Goal: Task Accomplishment & Management: Complete application form

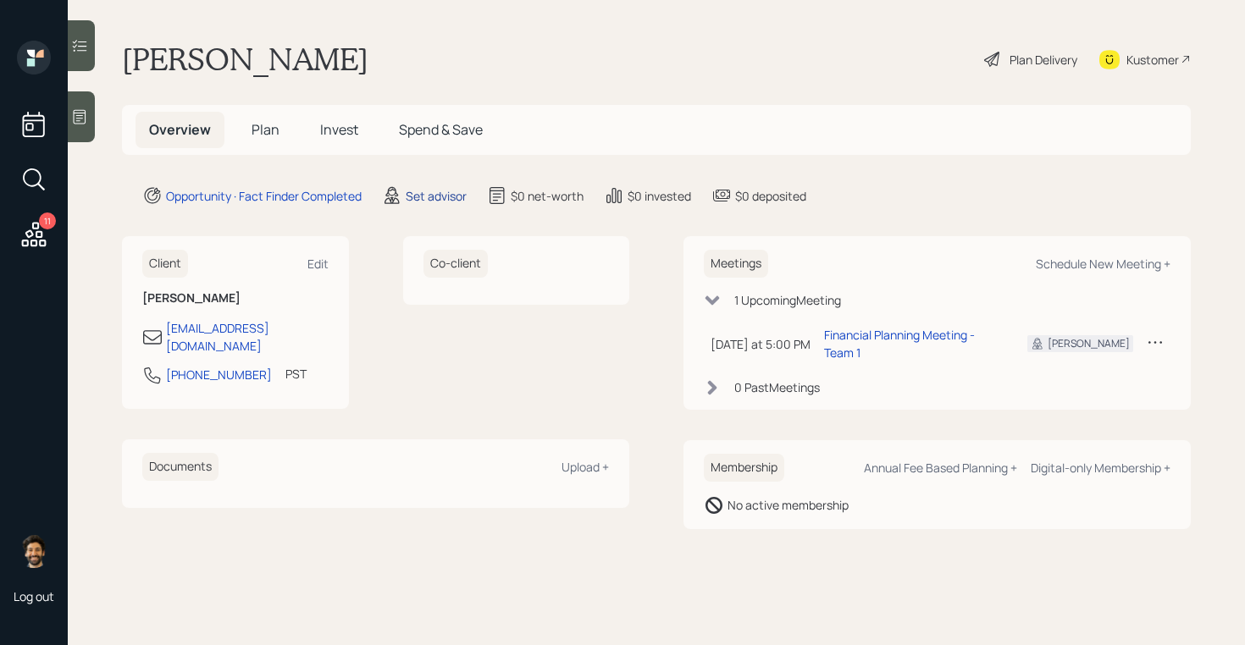
click at [445, 197] on div "Set advisor" at bounding box center [436, 196] width 61 height 18
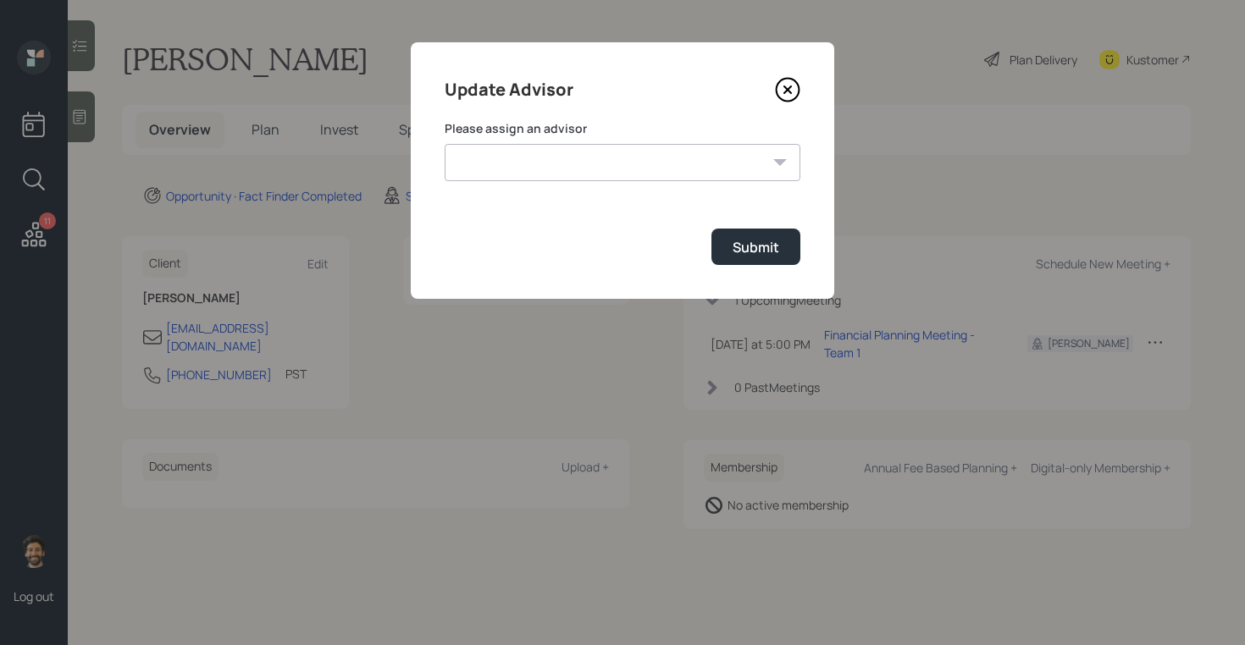
click at [499, 167] on select "[PERSON_NAME] [PERSON_NAME] [PERSON_NAME] End [PERSON_NAME] [PERSON_NAME] [PERS…" at bounding box center [623, 162] width 356 height 37
select select "f14b762f-c7c2-4b89-9227-8fa891345eea"
click at [445, 144] on select "[PERSON_NAME] [PERSON_NAME] [PERSON_NAME] End [PERSON_NAME] [PERSON_NAME] [PERS…" at bounding box center [623, 162] width 356 height 37
click at [739, 243] on div "Submit" at bounding box center [756, 247] width 47 height 19
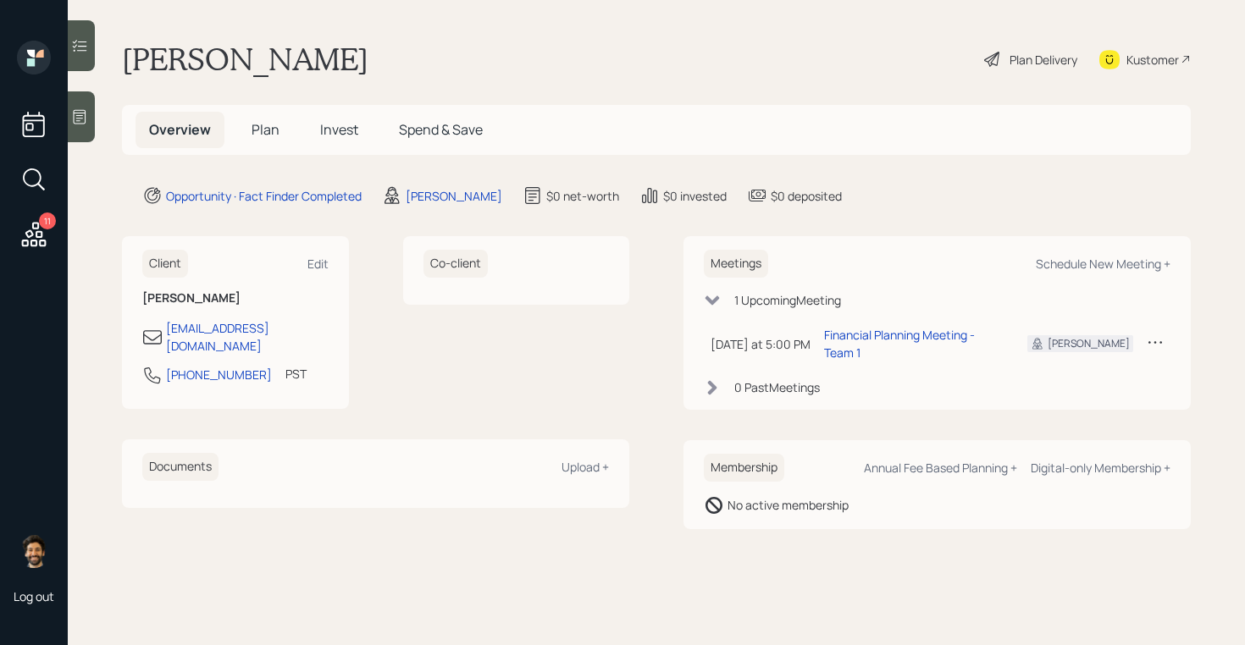
click at [263, 131] on span "Plan" at bounding box center [266, 129] width 28 height 19
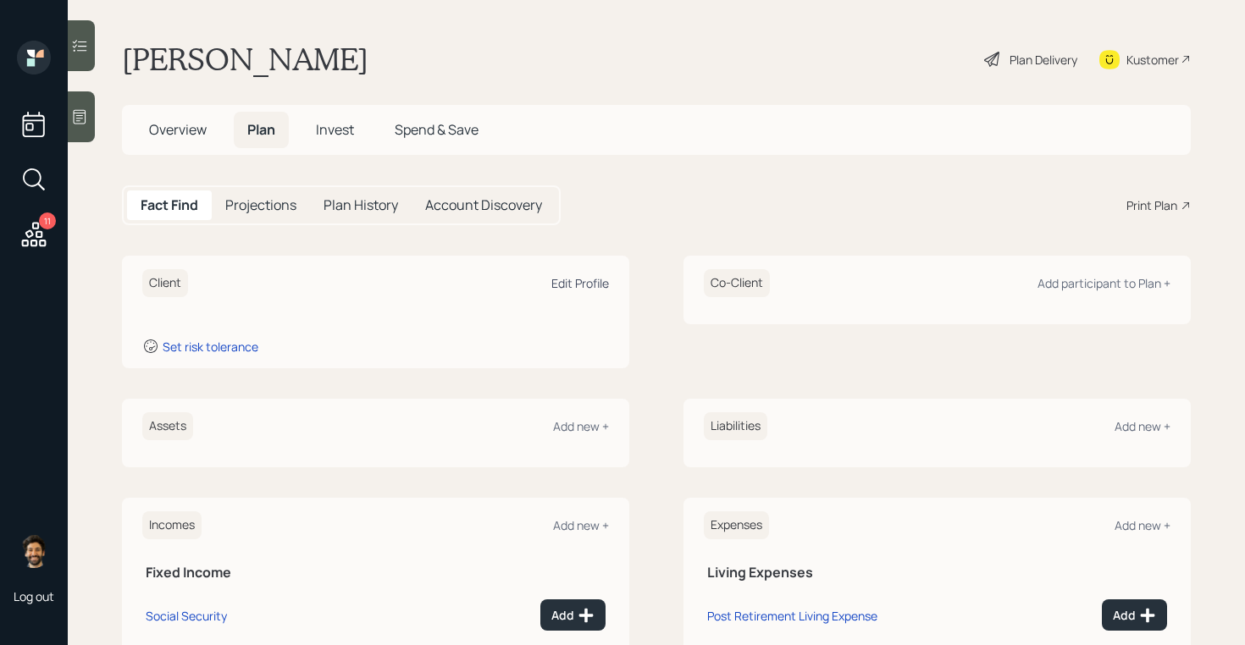
click at [582, 282] on div "Edit Profile" at bounding box center [580, 283] width 58 height 16
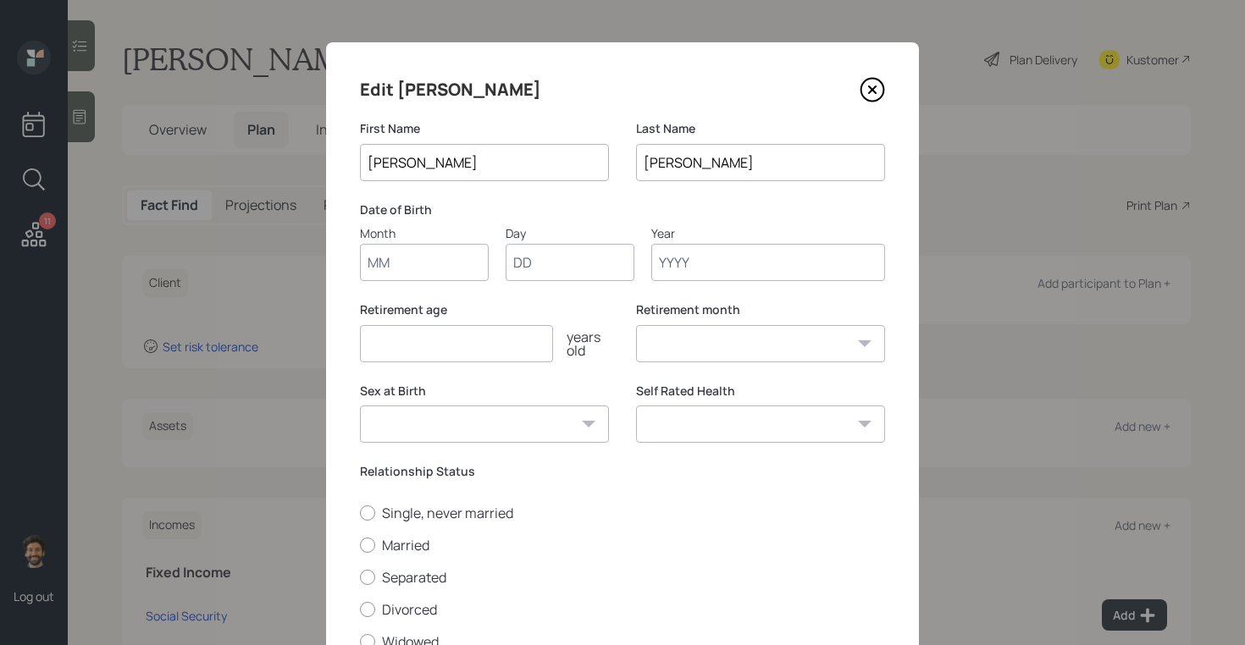
click at [395, 280] on input "Month" at bounding box center [424, 262] width 129 height 37
type input "01"
type input "1965"
select select "1"
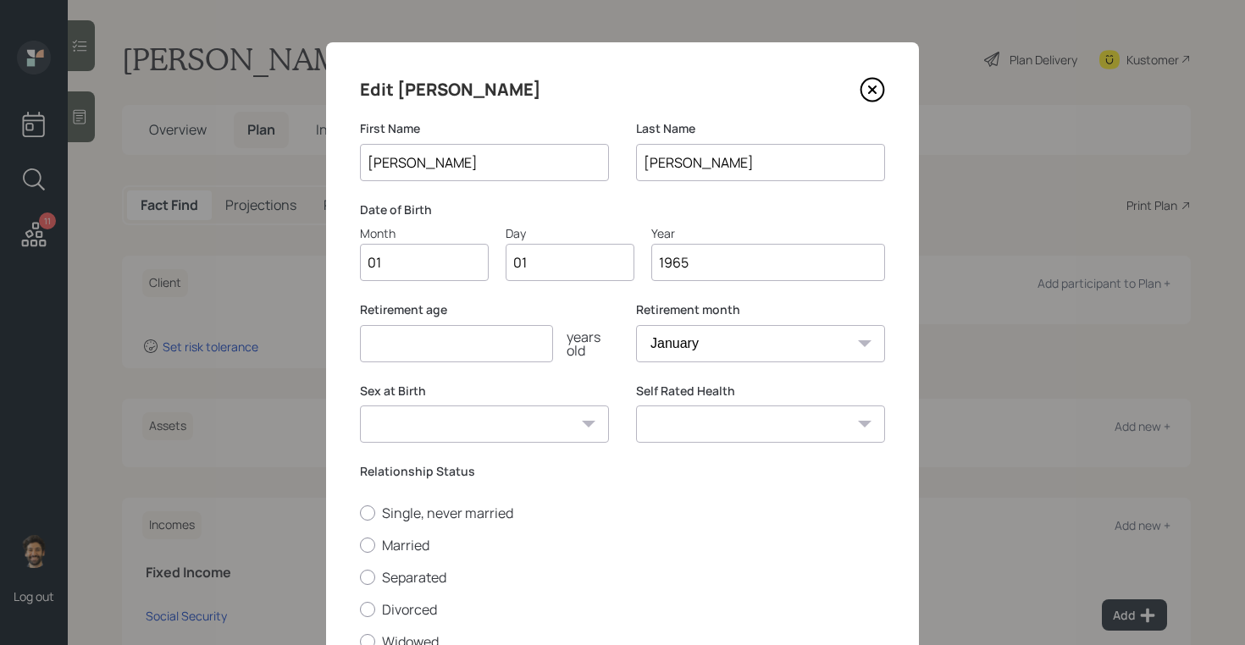
type input "1965"
click at [429, 352] on input "number" at bounding box center [456, 343] width 193 height 37
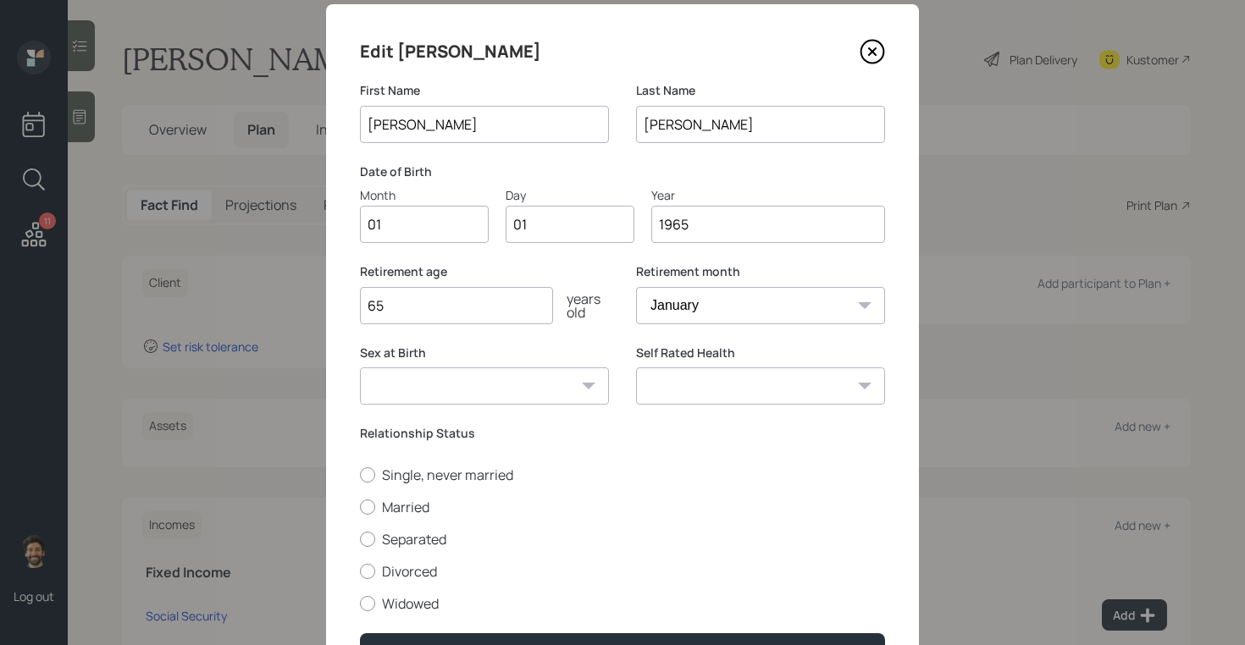
scroll to position [83, 0]
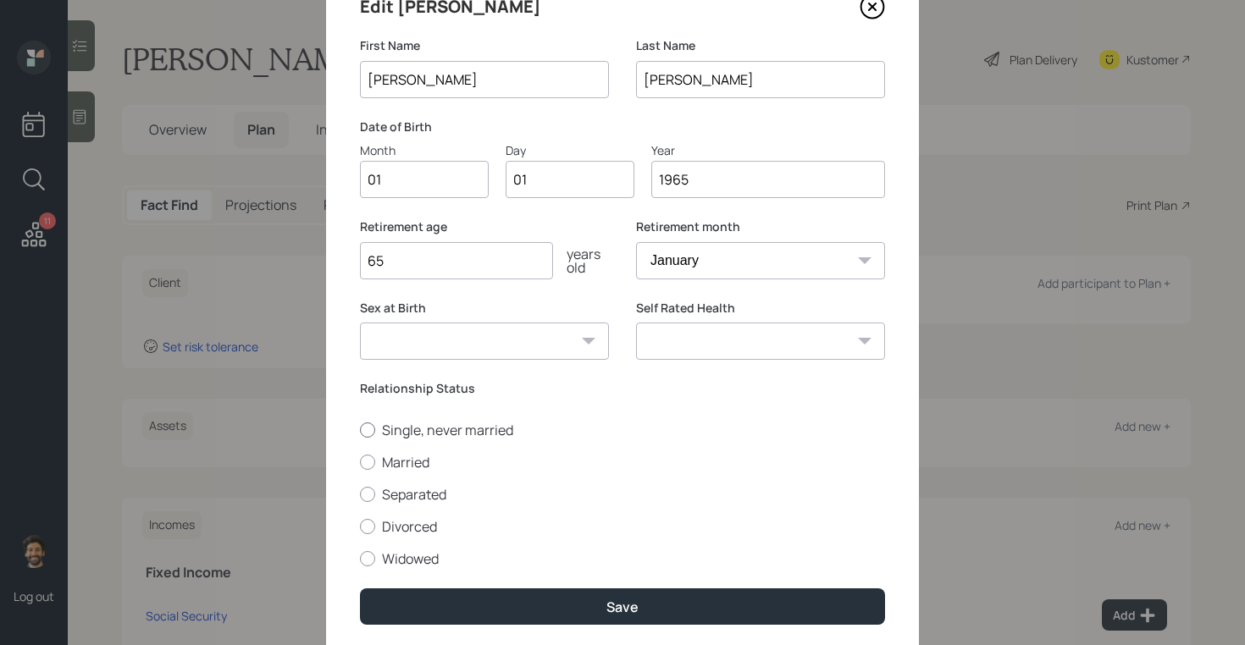
type input "65"
click at [367, 429] on div at bounding box center [367, 430] width 15 height 15
click at [360, 429] on input "Single, never married" at bounding box center [359, 429] width 1 height 1
radio input "true"
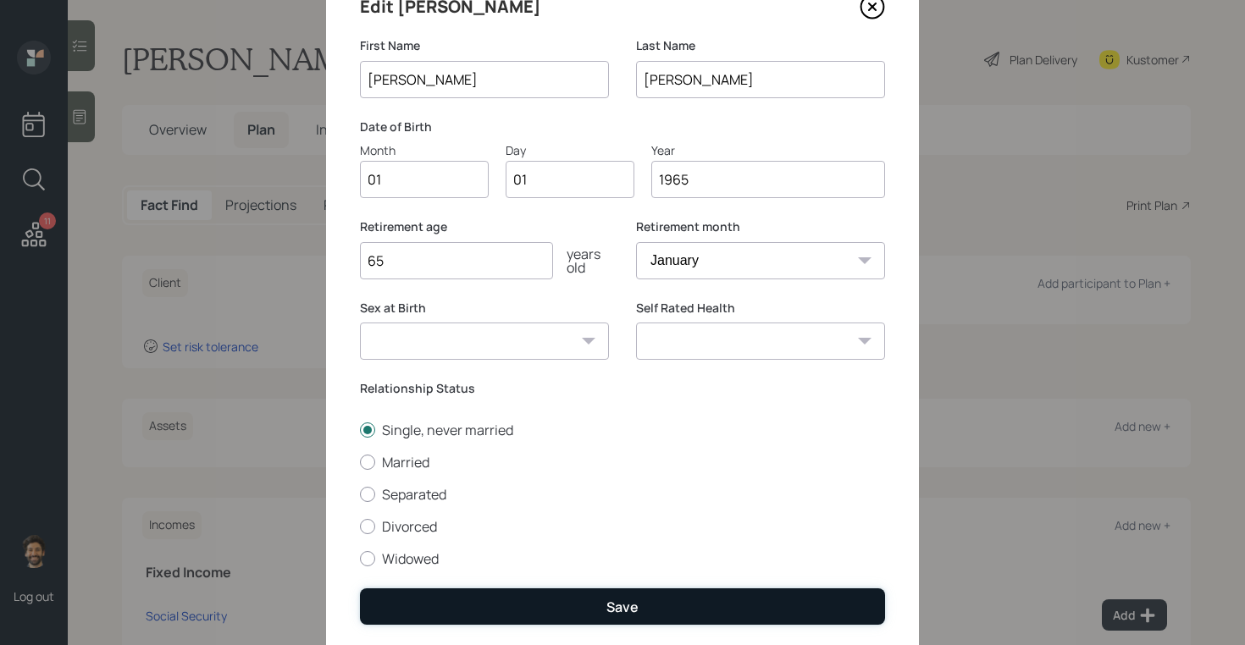
click at [398, 594] on button "Save" at bounding box center [622, 607] width 525 height 36
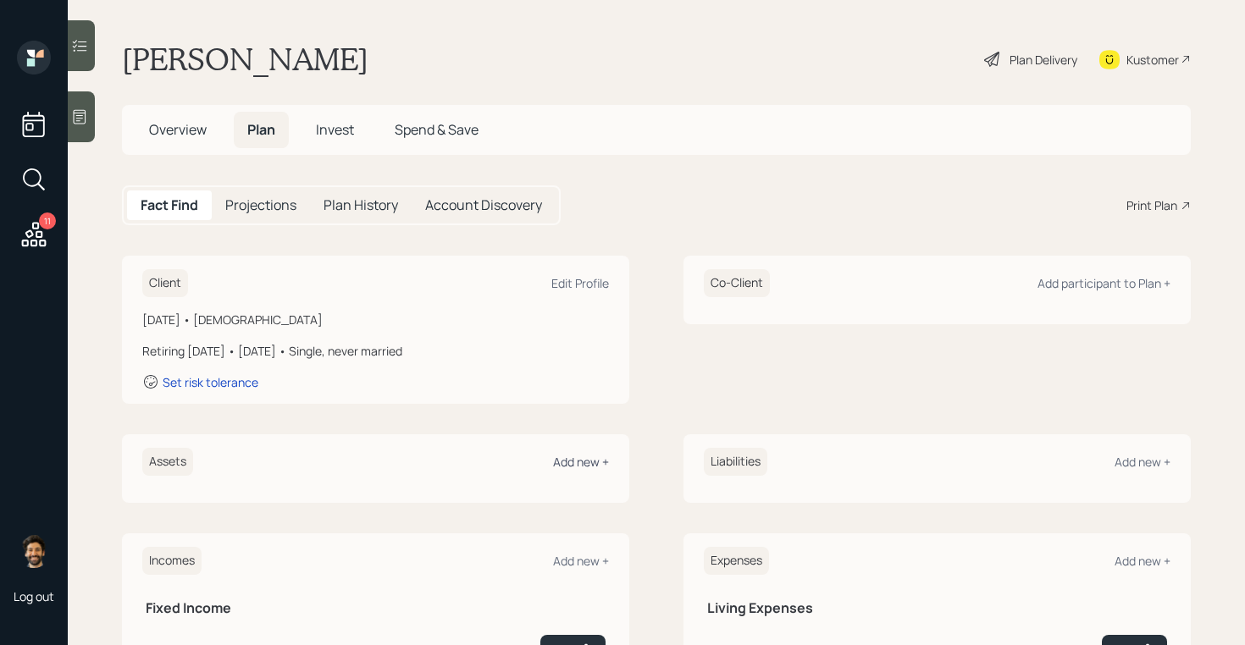
click at [575, 462] on div "Add new +" at bounding box center [581, 462] width 56 height 16
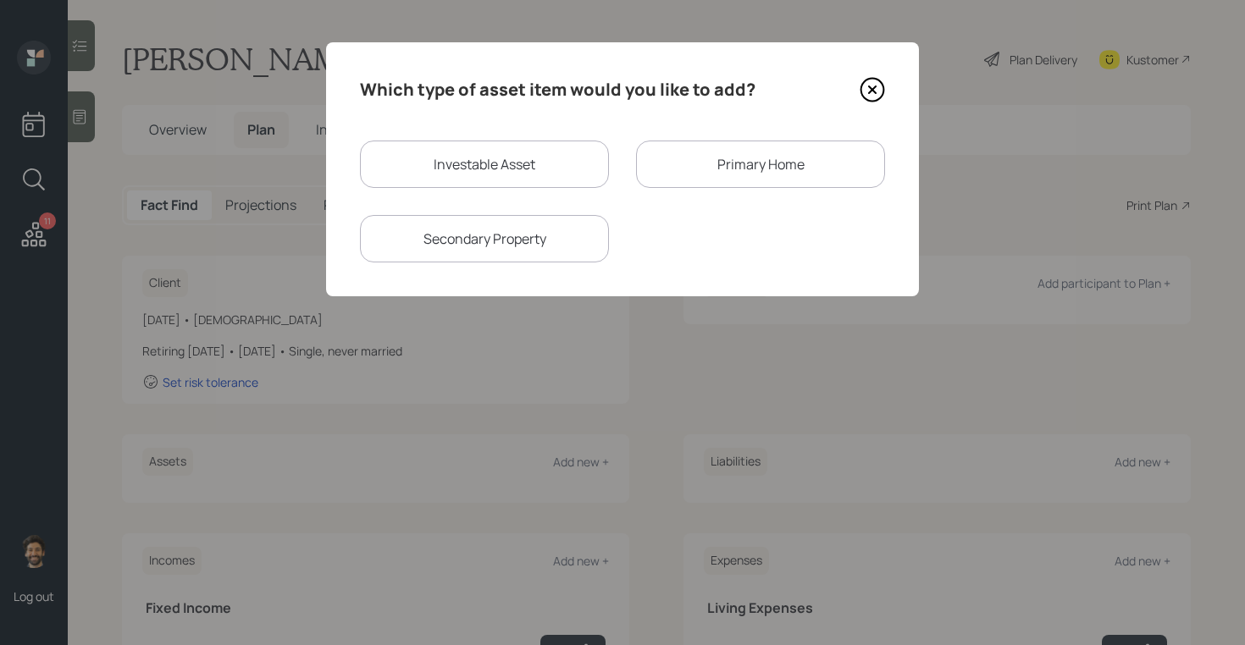
click at [496, 169] on div "Investable Asset" at bounding box center [484, 164] width 249 height 47
select select "taxable"
select select "balanced"
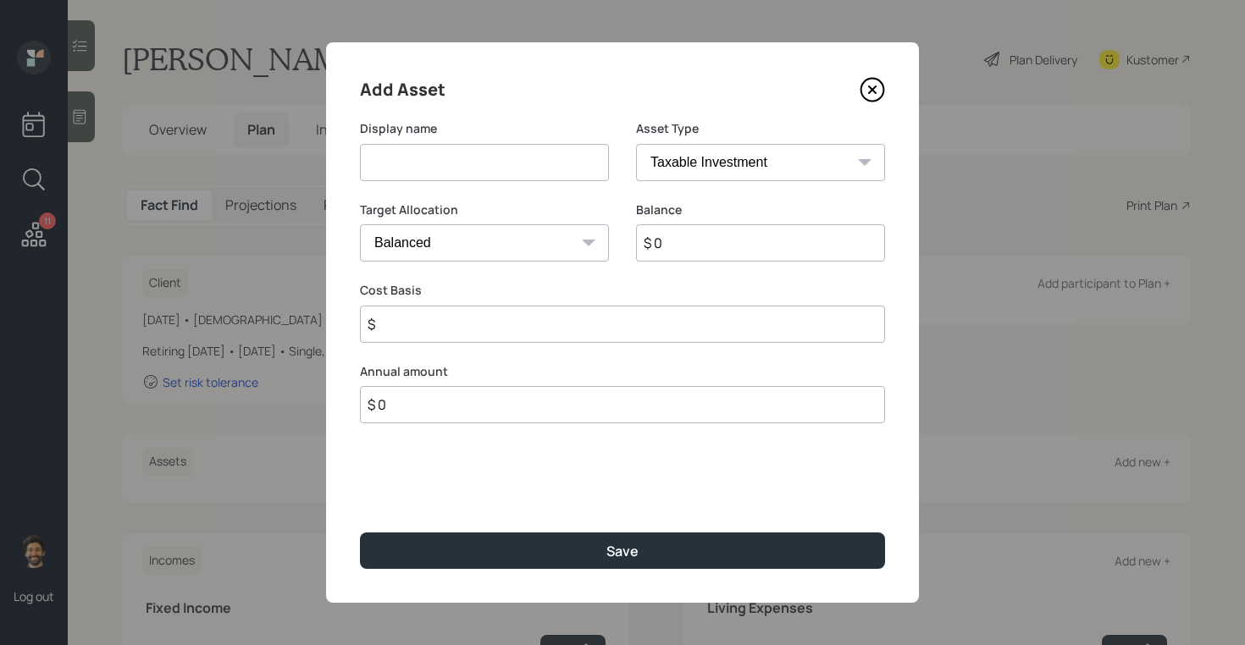
click at [464, 163] on input at bounding box center [484, 162] width 249 height 37
type input "Former 401k"
click at [692, 237] on input "$ 0" at bounding box center [760, 242] width 249 height 37
type input "$ 300,000"
click at [654, 160] on select "SEP [PERSON_NAME] IRA 401(k) [PERSON_NAME] 401(k) 403(b) [PERSON_NAME] 403(b) 4…" at bounding box center [760, 162] width 249 height 37
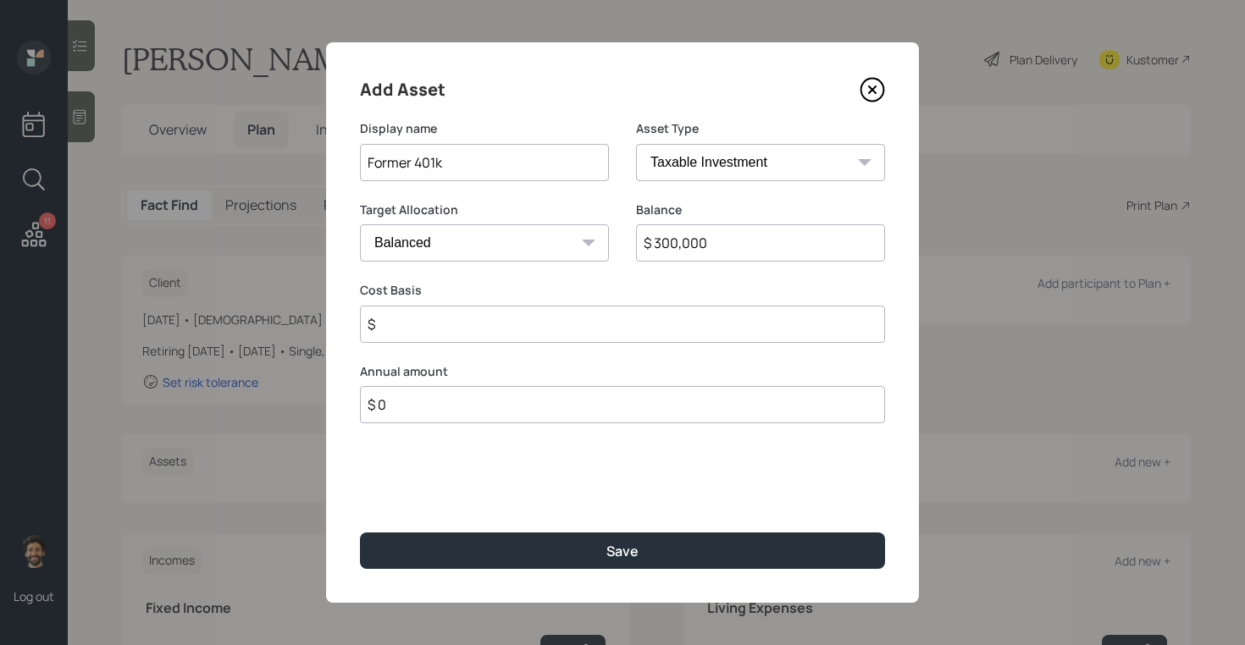
select select "company_sponsored"
click at [636, 144] on select "SEP [PERSON_NAME] IRA 401(k) [PERSON_NAME] 401(k) 403(b) [PERSON_NAME] 403(b) 4…" at bounding box center [760, 162] width 249 height 37
click at [463, 317] on input "number" at bounding box center [472, 324] width 224 height 37
type input "0"
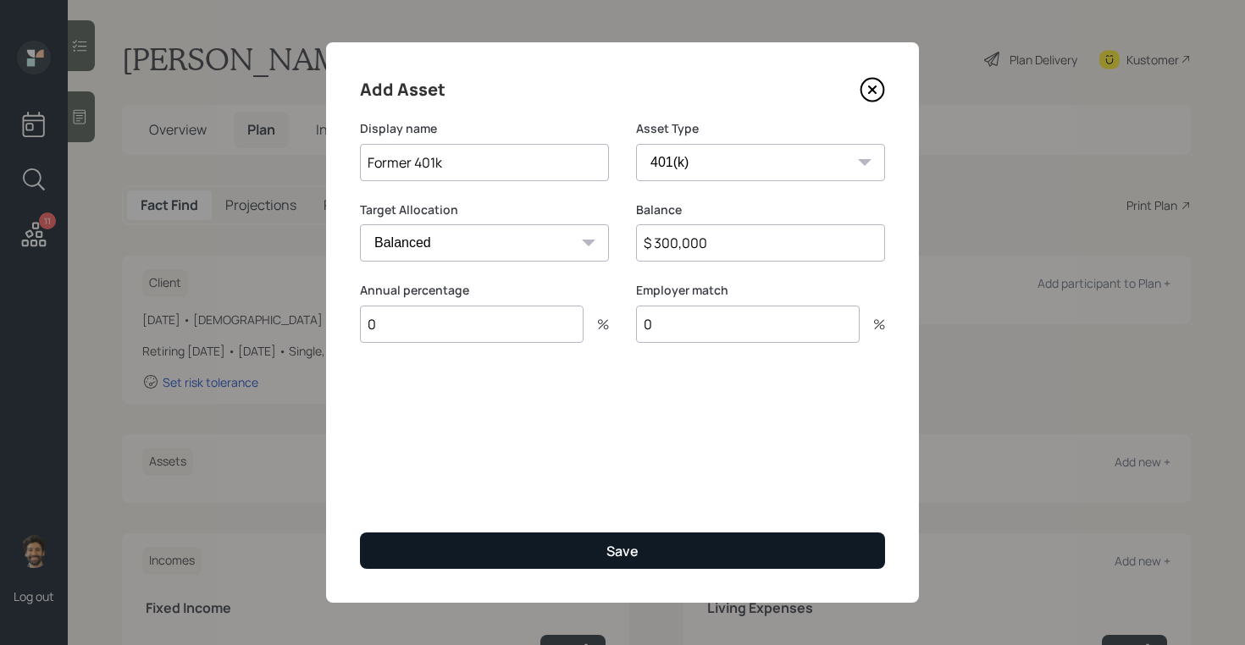
type input "0"
click at [456, 542] on button "Save" at bounding box center [622, 551] width 525 height 36
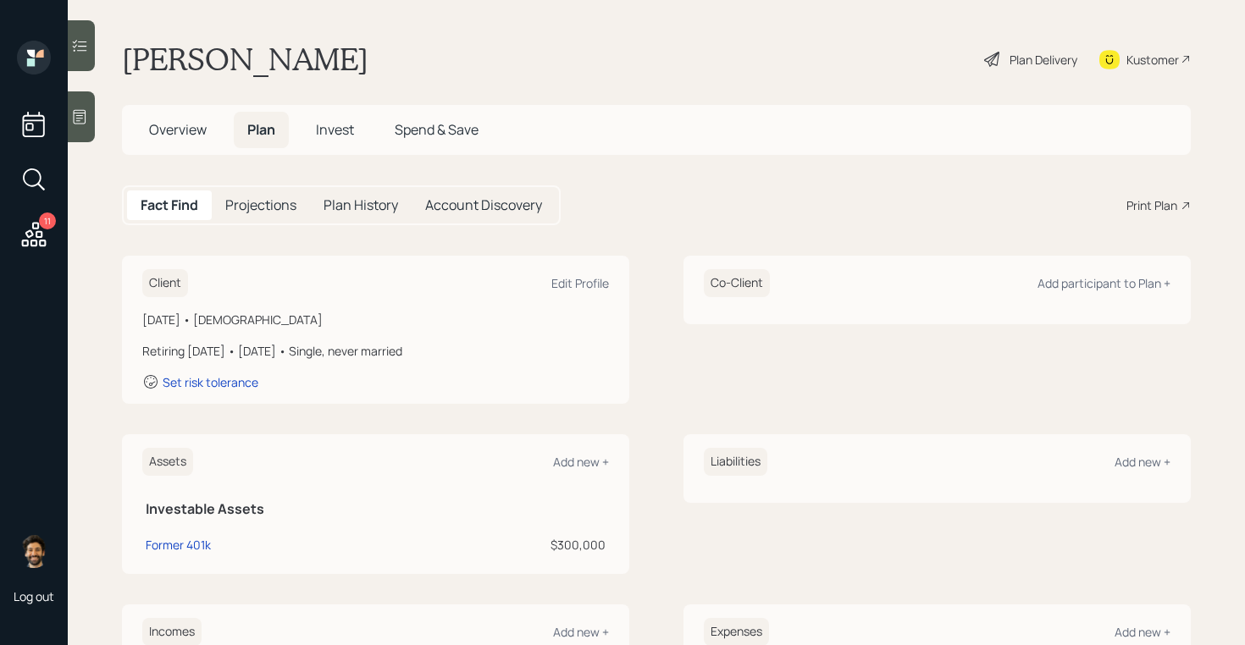
scroll to position [110, 0]
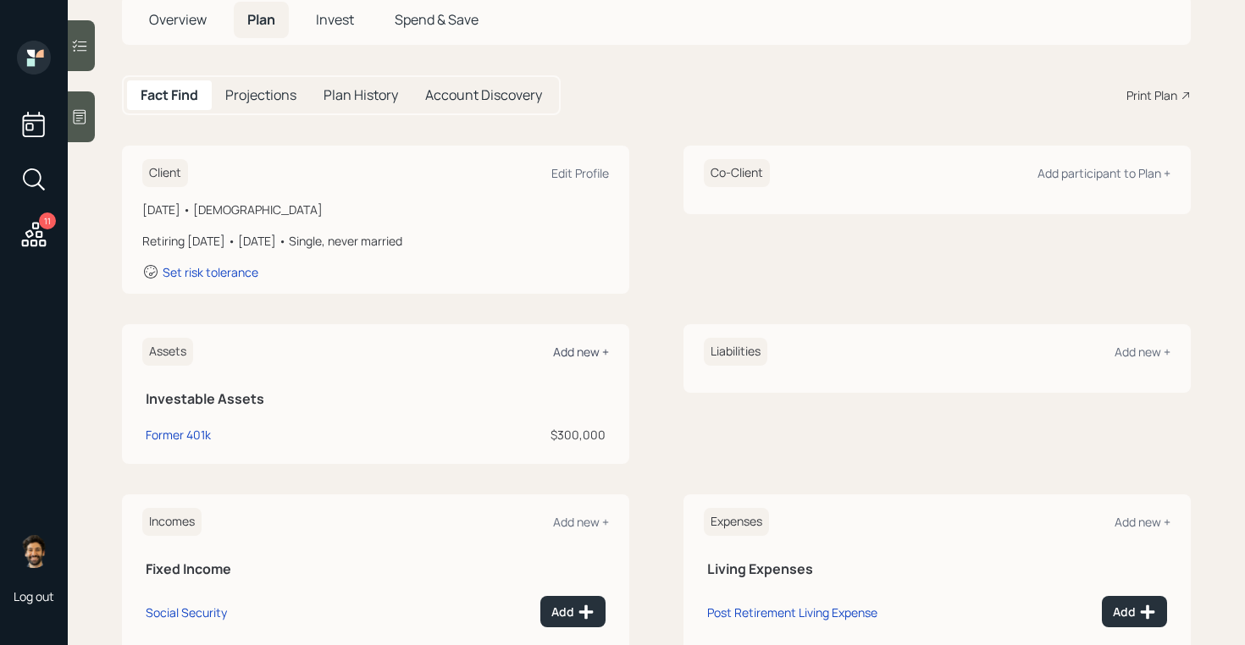
click at [590, 346] on div "Add new +" at bounding box center [581, 352] width 56 height 16
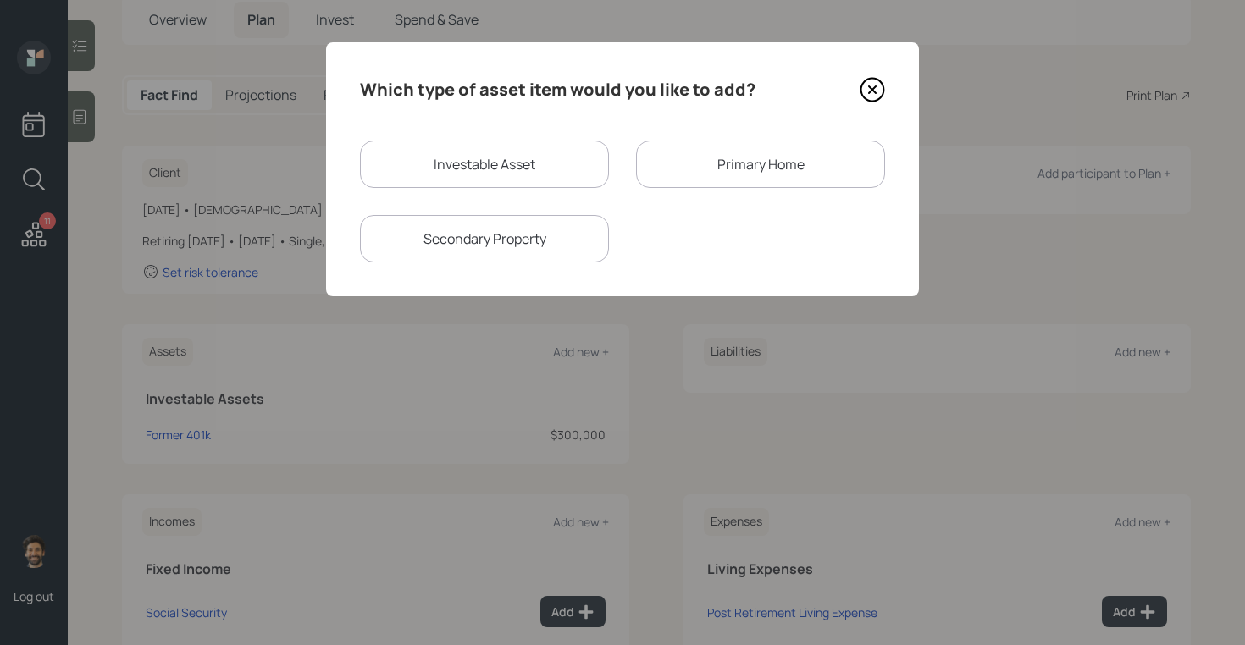
click at [529, 244] on div "Secondary Property" at bounding box center [484, 238] width 249 height 47
select select "rental_property"
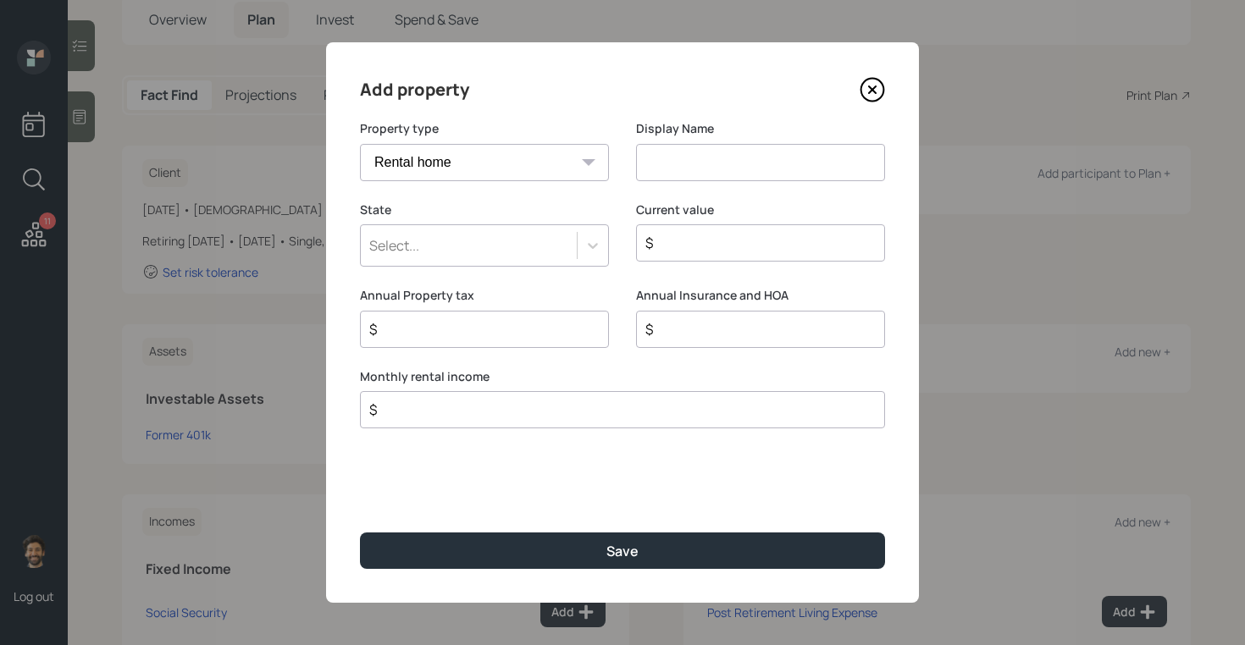
click at [651, 163] on input at bounding box center [760, 162] width 249 height 37
type input "Rentals (4)"
click at [546, 421] on div "$" at bounding box center [622, 409] width 525 height 37
click at [507, 411] on input "$" at bounding box center [616, 410] width 496 height 20
type input "$ 14,000"
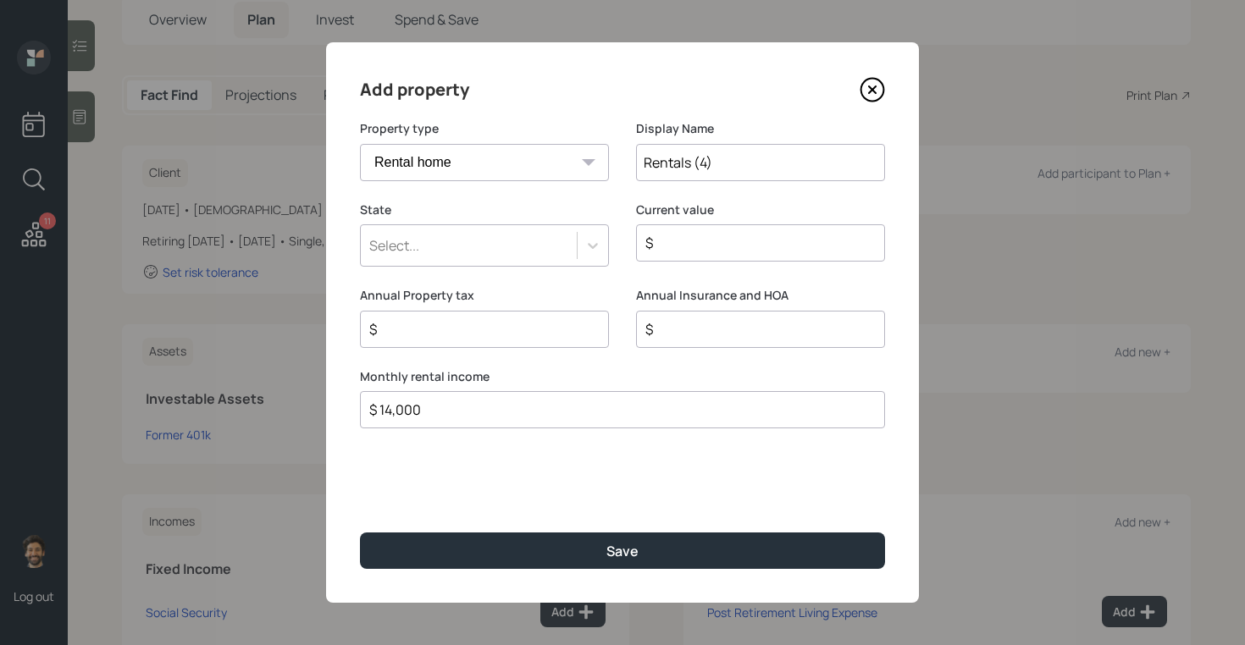
click at [441, 251] on div "Select..." at bounding box center [469, 245] width 216 height 29
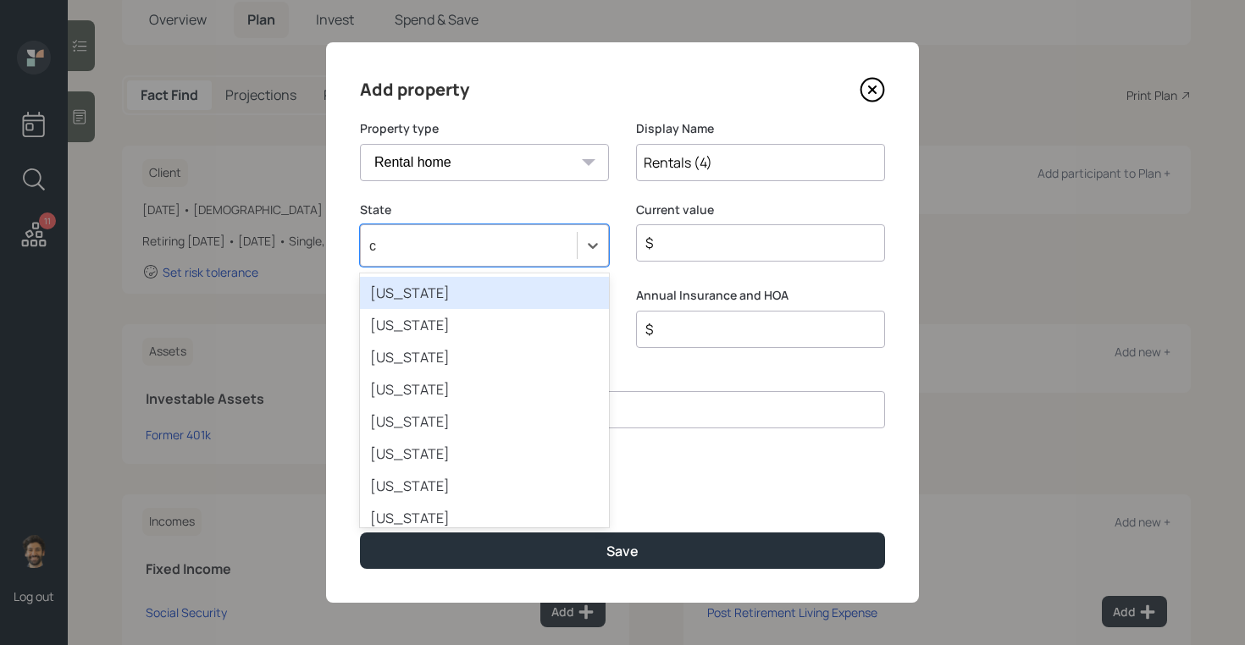
type input "ca"
click at [420, 285] on div "[US_STATE]" at bounding box center [484, 293] width 249 height 32
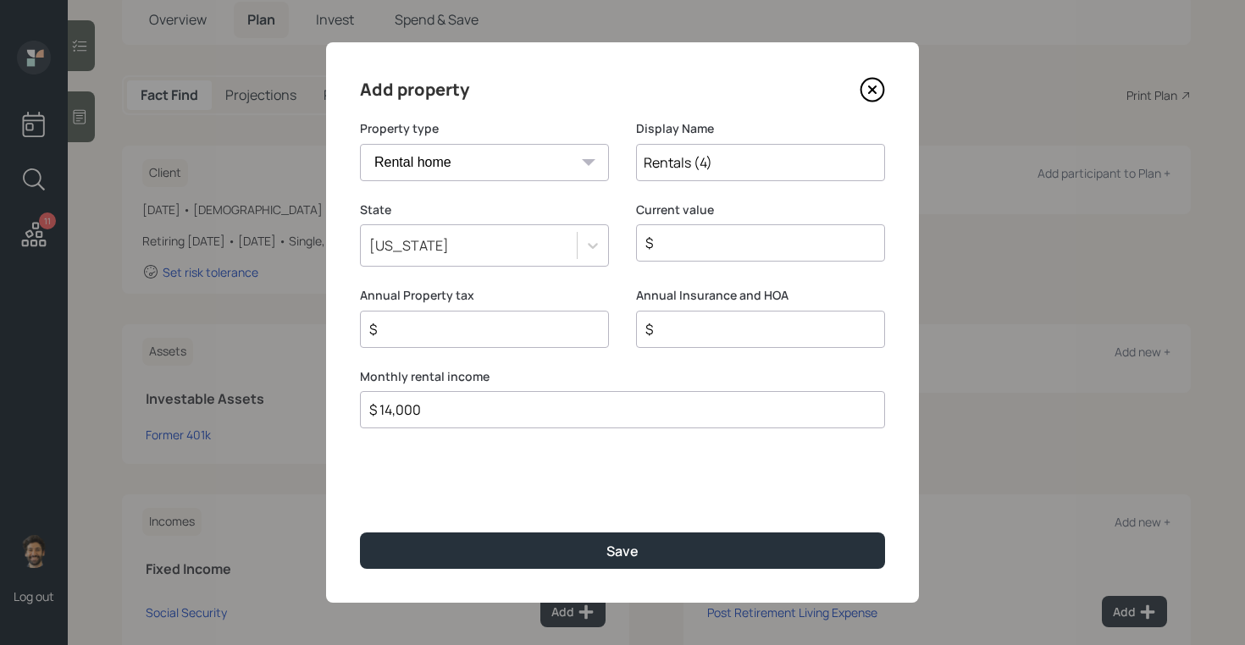
click at [682, 244] on input "$" at bounding box center [754, 243] width 220 height 20
type input "$ 1"
click at [691, 239] on input "$ 1" at bounding box center [754, 243] width 220 height 20
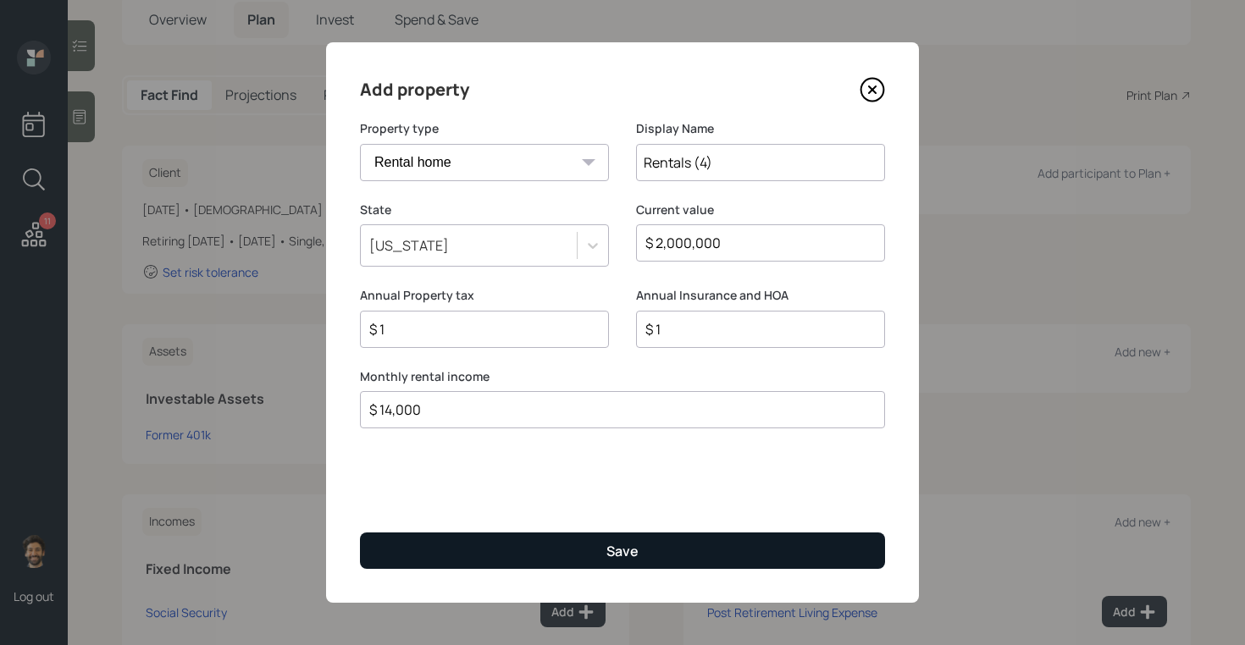
type input "$ 2,000,000"
click at [451, 561] on button "Save" at bounding box center [622, 551] width 525 height 36
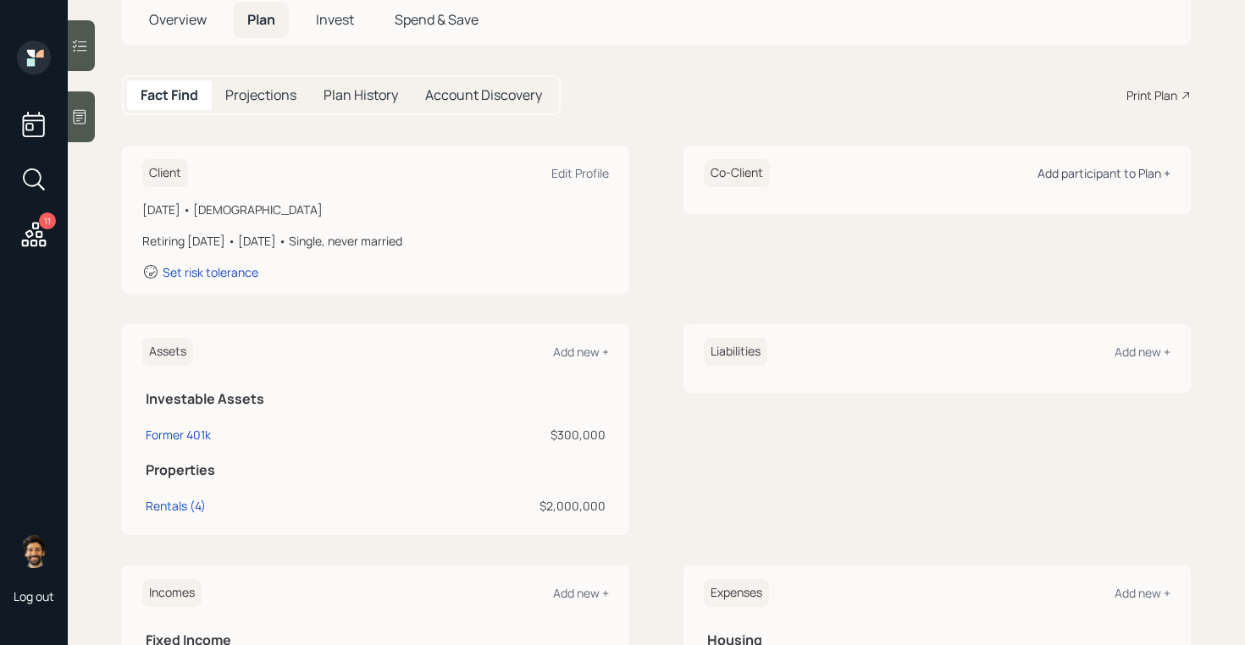
click at [1112, 175] on div "Add participant to Plan +" at bounding box center [1104, 173] width 133 height 16
click at [1129, 355] on div "Add new +" at bounding box center [1143, 352] width 56 height 16
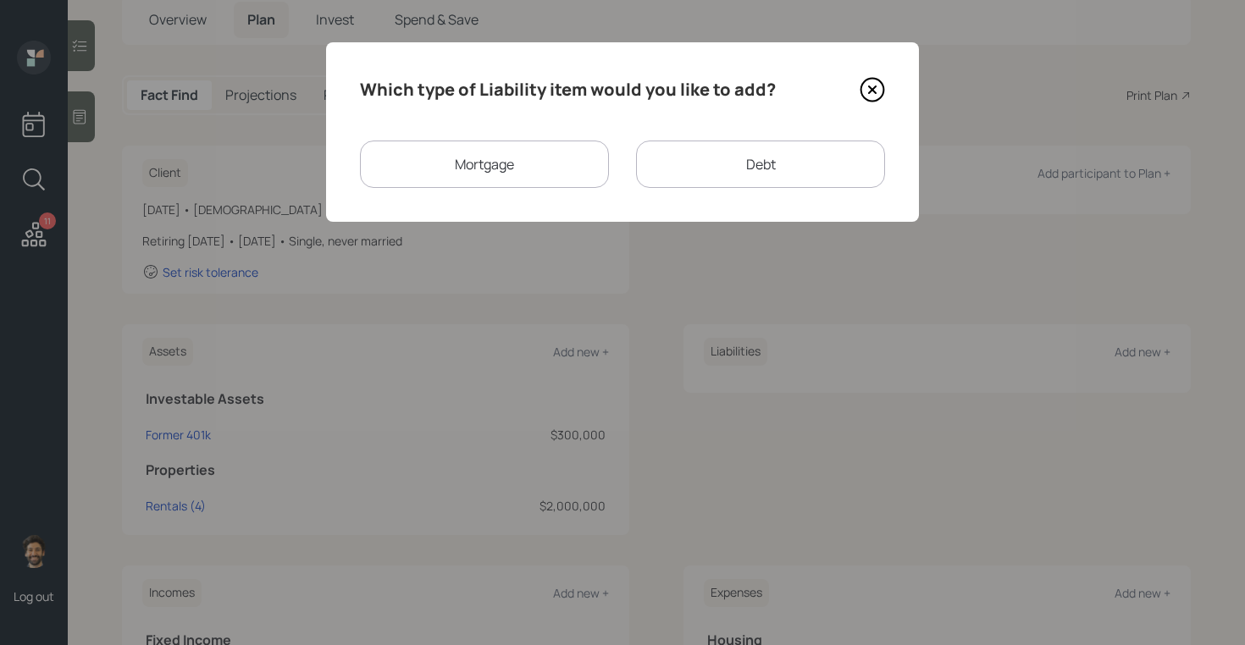
click at [509, 162] on div "Mortgage" at bounding box center [484, 164] width 249 height 47
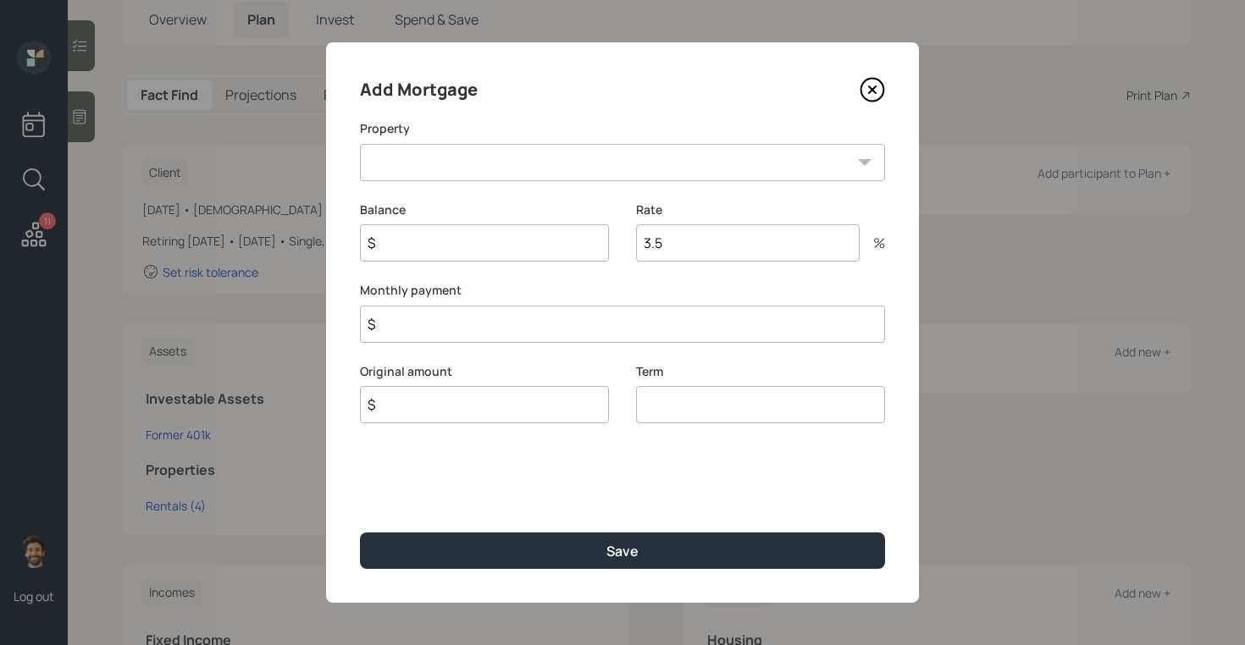
click at [453, 169] on select "Rentals (4)" at bounding box center [622, 162] width 525 height 37
select select "b3794c3e-1707-4a42-a51d-48eb4f1a8ec5"
click at [360, 144] on select "Rentals (4)" at bounding box center [622, 162] width 525 height 37
click at [426, 249] on input "$" at bounding box center [484, 242] width 249 height 37
click at [385, 247] on input "$ 100,000" at bounding box center [484, 242] width 249 height 37
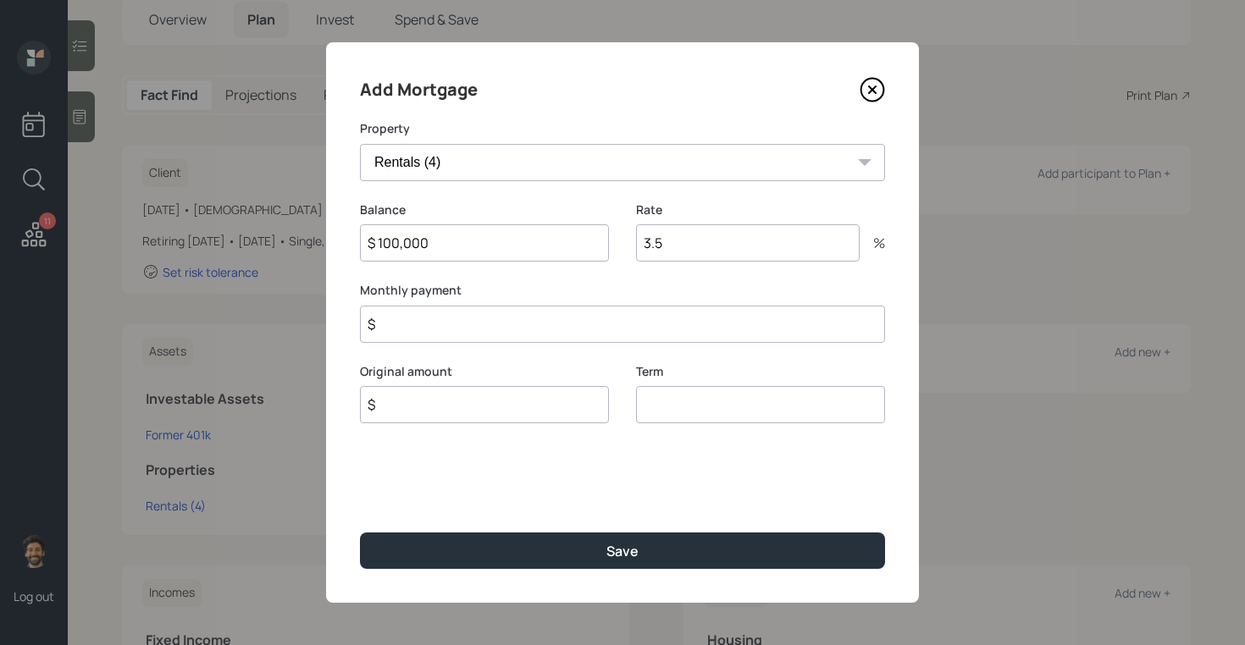
click at [385, 247] on input "$ 100,000" at bounding box center [484, 242] width 249 height 37
type input "$ 400,000"
type input "1"
type input "$ 1"
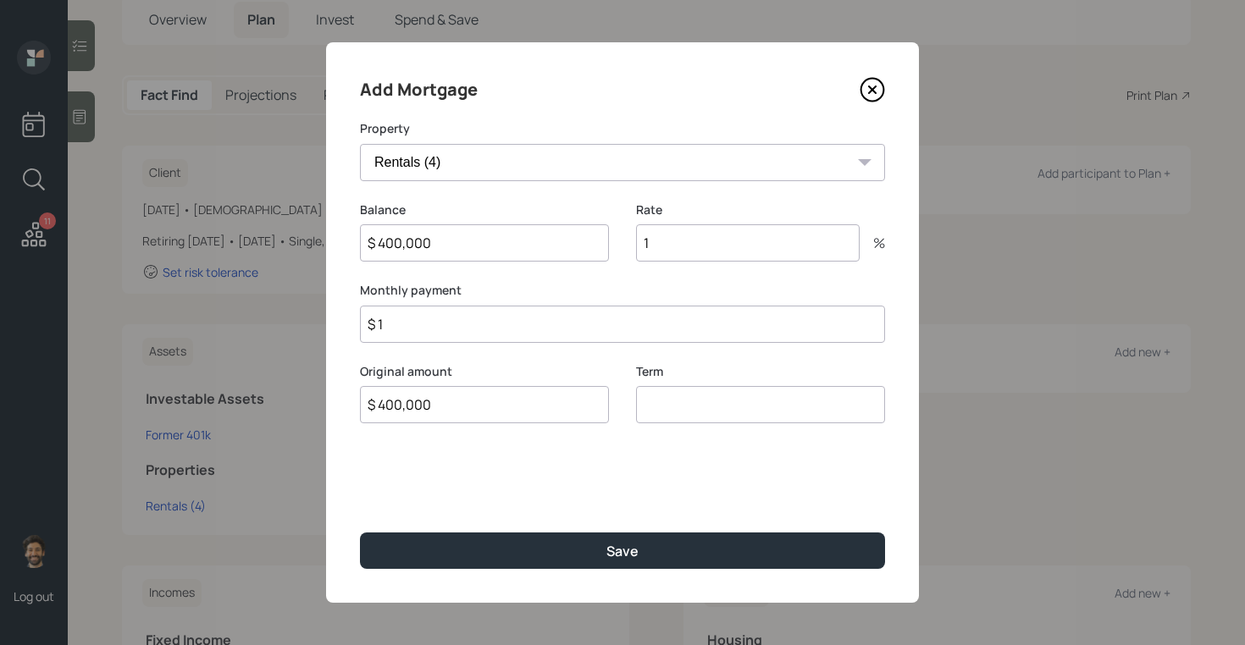
type input "$ 400,000"
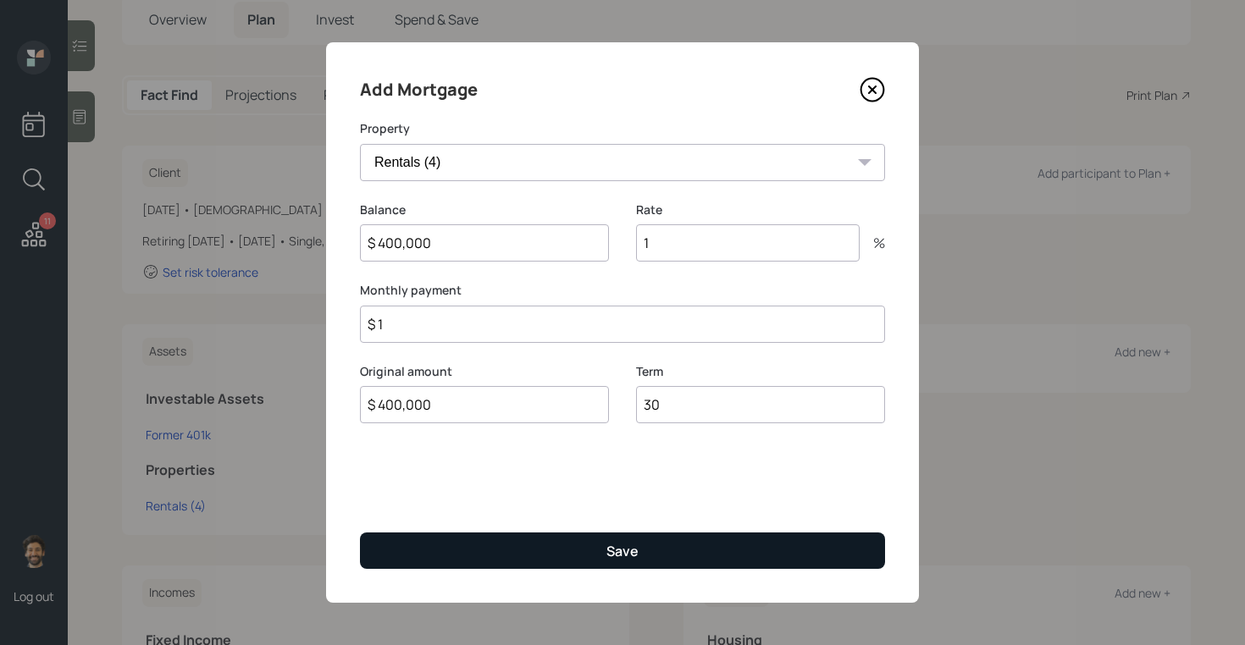
type input "30"
click at [380, 543] on button "Save" at bounding box center [622, 551] width 525 height 36
